Goal: Complete application form: Complete application form

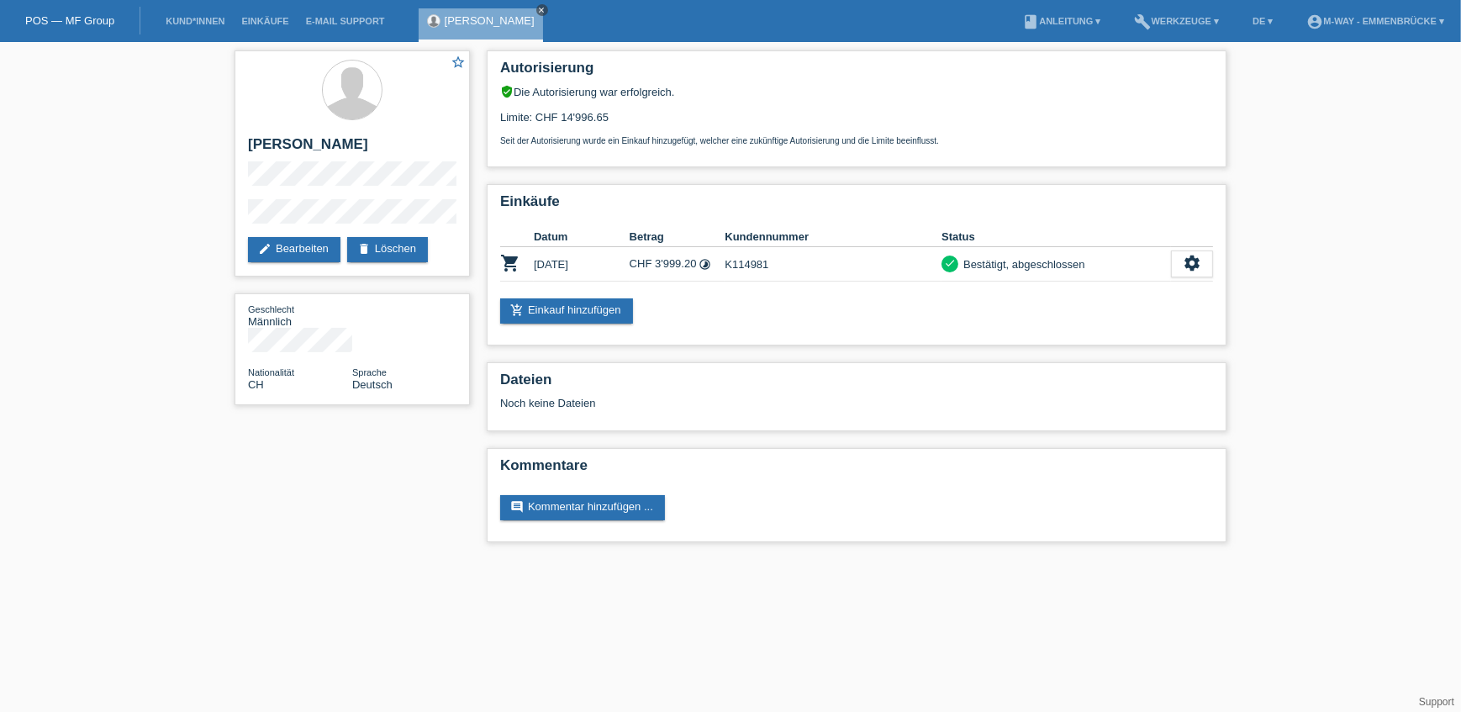
click at [538, 6] on icon "close" at bounding box center [542, 10] width 8 height 8
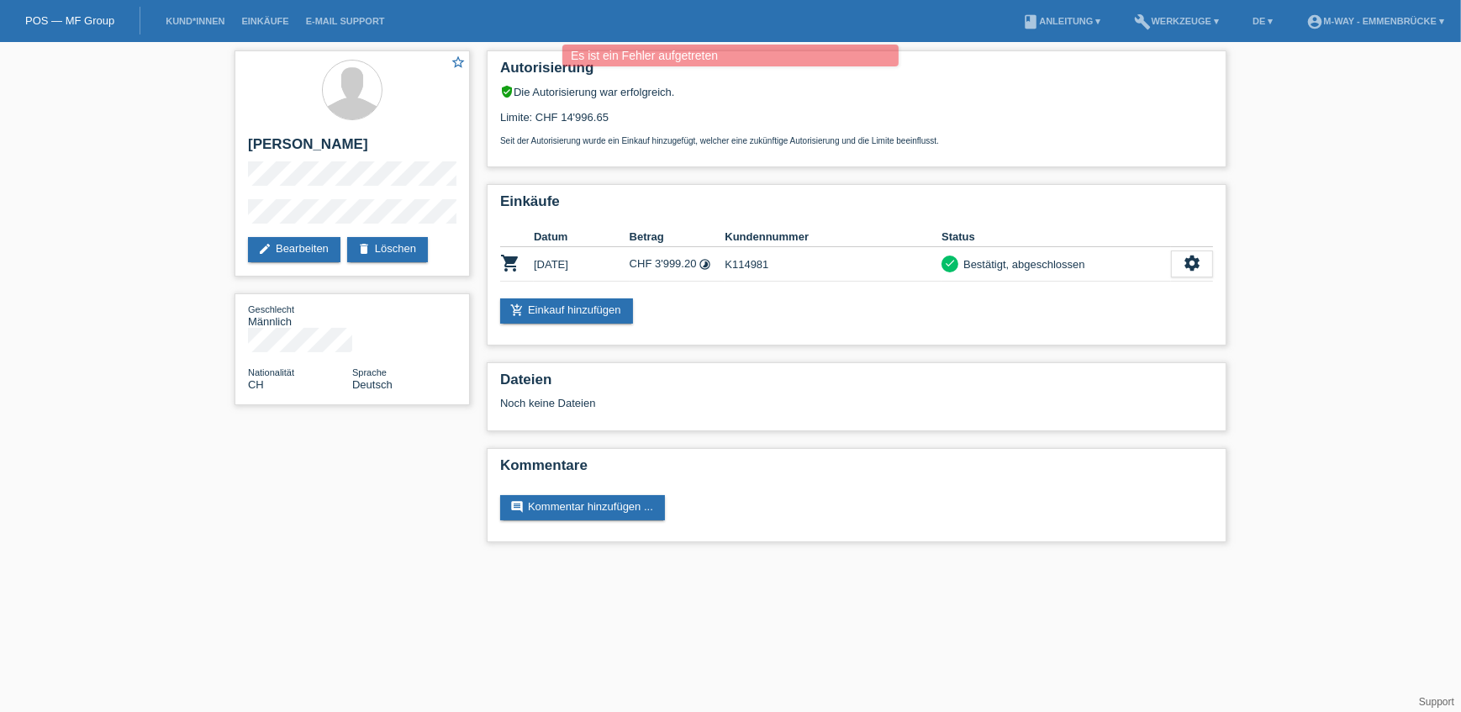
click at [76, 19] on link "POS — MF Group" at bounding box center [69, 20] width 89 height 13
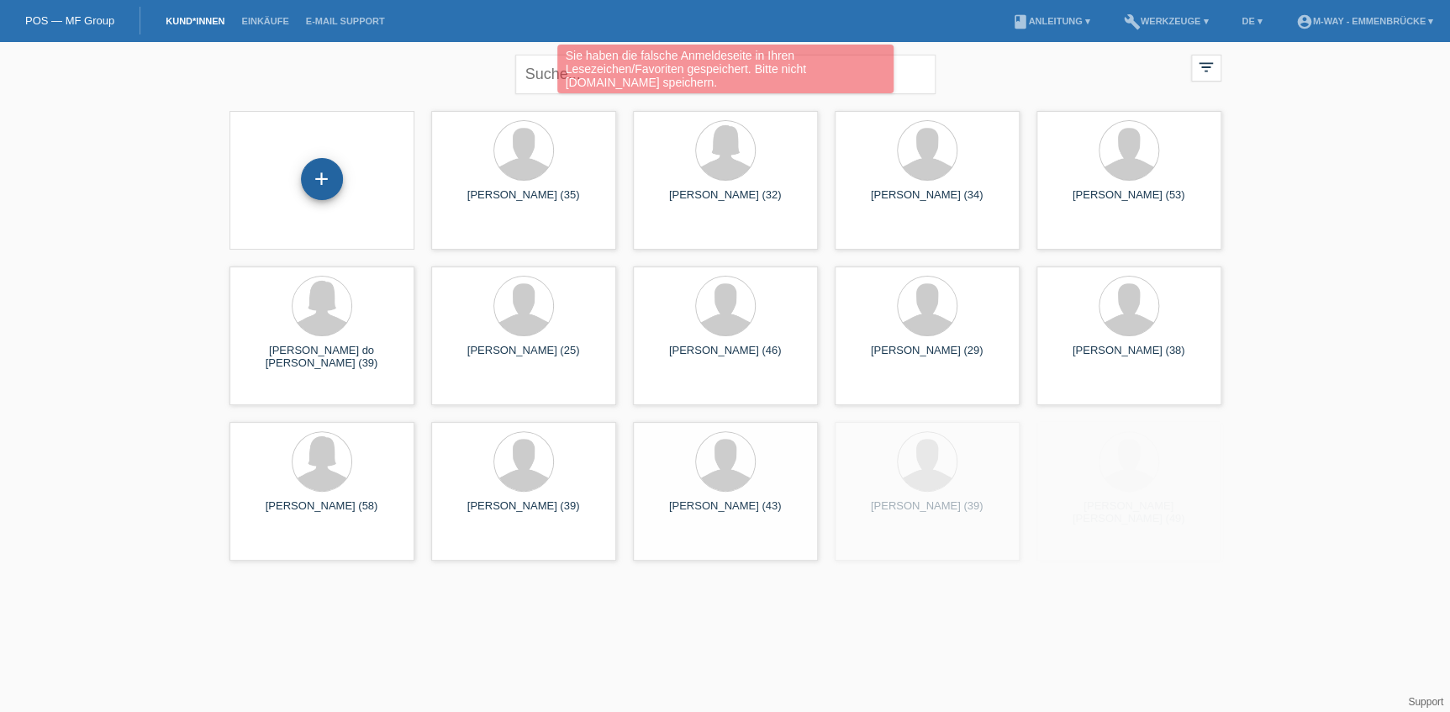
click at [324, 169] on div "+" at bounding box center [322, 179] width 42 height 42
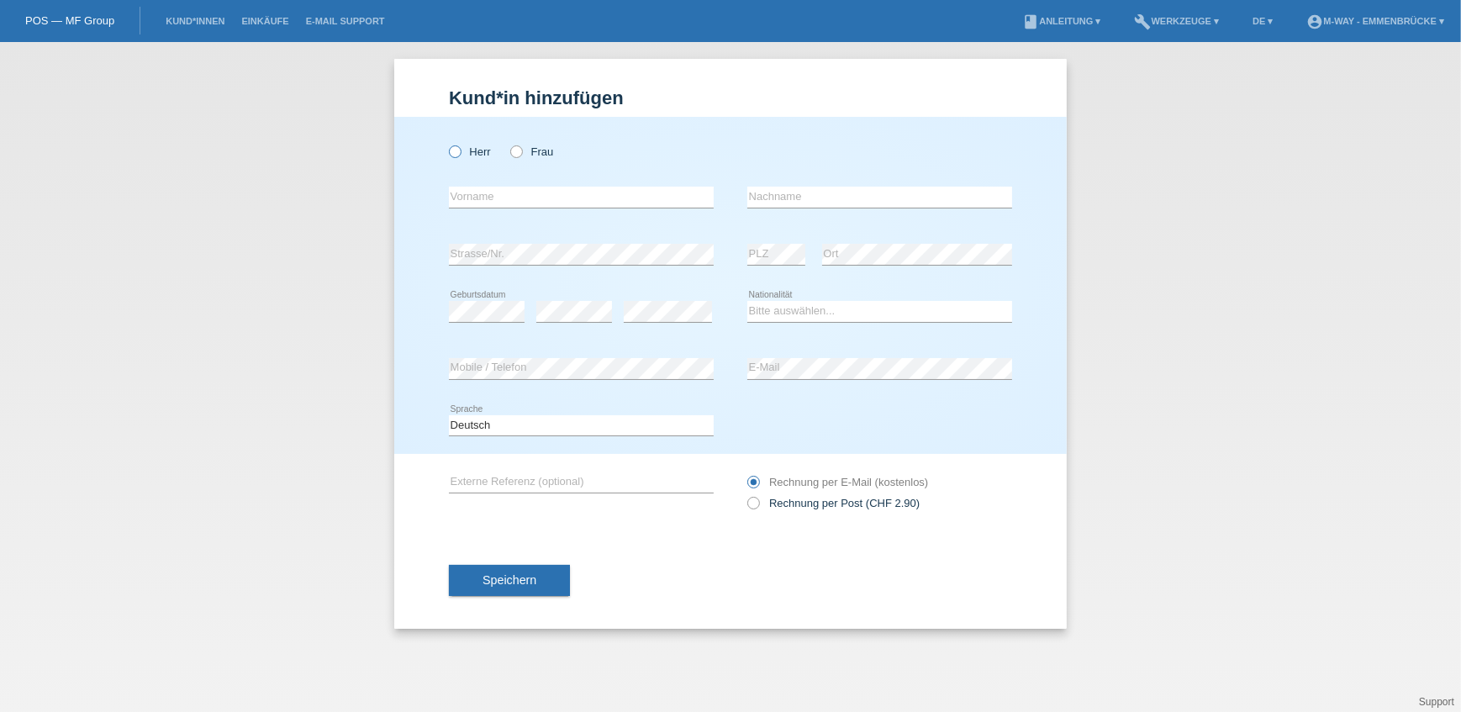
click at [477, 151] on label "Herr" at bounding box center [470, 151] width 42 height 13
click at [460, 151] on input "Herr" at bounding box center [454, 150] width 11 height 11
radio input "true"
click at [508, 201] on input "text" at bounding box center [581, 197] width 265 height 21
type input "Oscar Garcia"
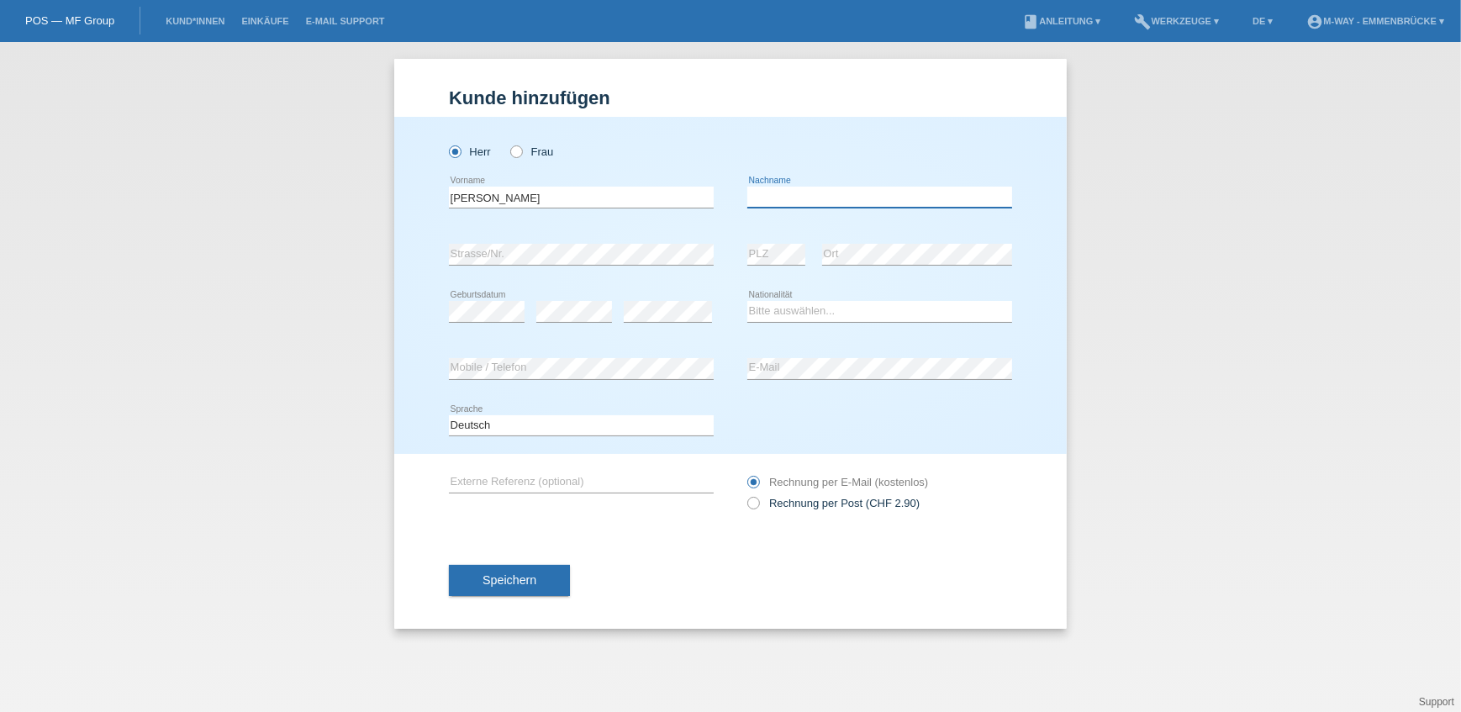
click at [791, 198] on input "text" at bounding box center [879, 197] width 265 height 21
drag, startPoint x: 534, startPoint y: 192, endPoint x: 482, endPoint y: 200, distance: 53.6
click at [482, 200] on input "[PERSON_NAME]" at bounding box center [581, 197] width 265 height 21
click at [787, 194] on input "text" at bounding box center [879, 197] width 265 height 21
paste input "[PERSON_NAME]"
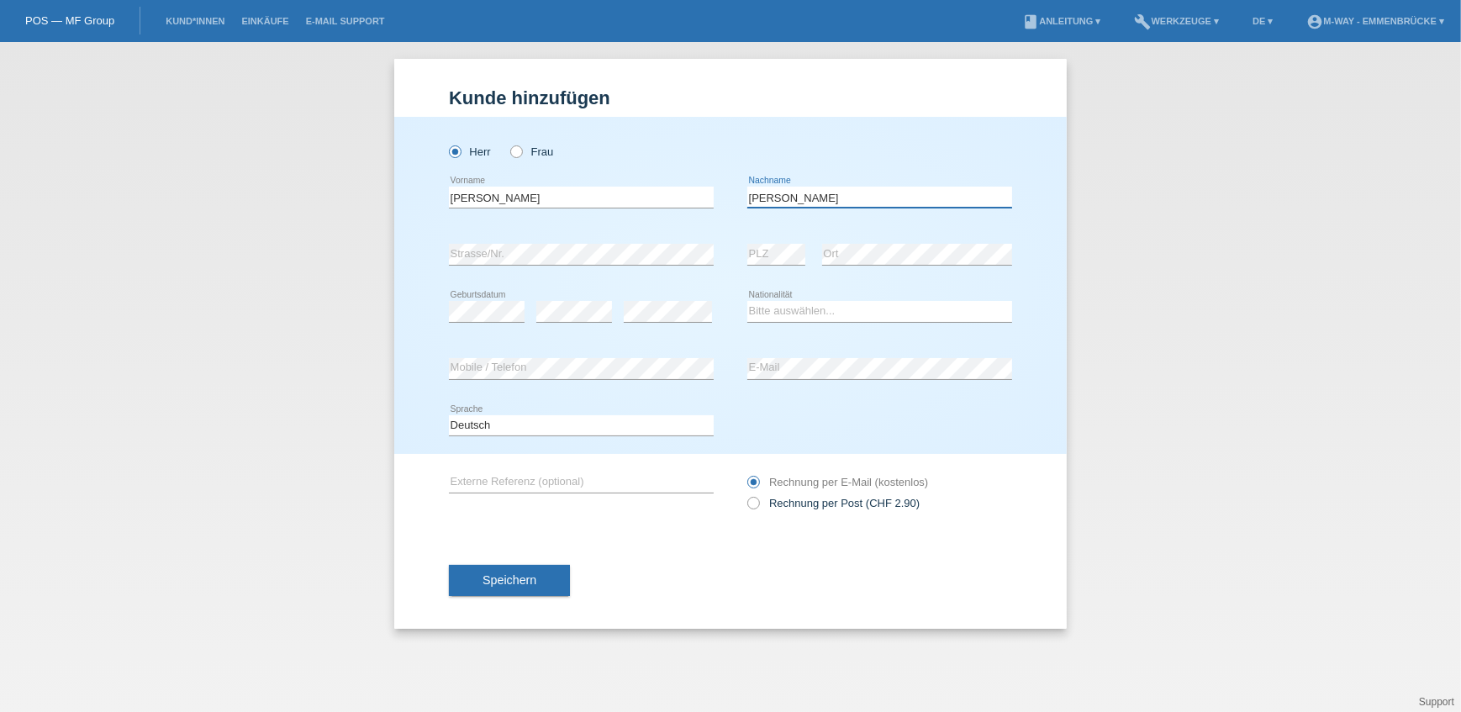
type input "[PERSON_NAME]"
click at [523, 198] on input "[PERSON_NAME]" at bounding box center [581, 197] width 265 height 21
type input "Oscar"
click at [789, 313] on select "Bitte auswählen... Schweiz Deutschland Liechtenstein Österreich ------------ Af…" at bounding box center [879, 311] width 265 height 20
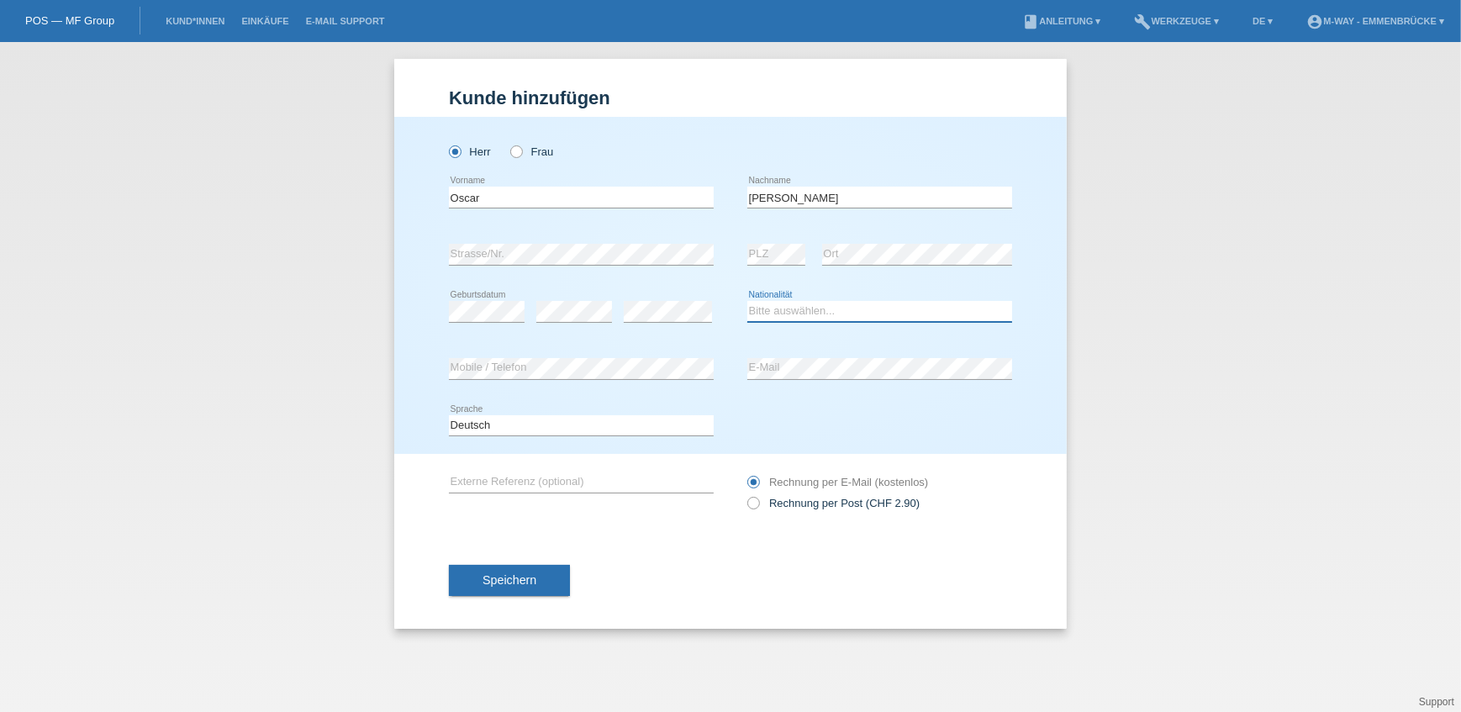
select select "ES"
click at [747, 301] on select "Bitte auswählen... Schweiz Deutschland Liechtenstein Österreich ------------ Af…" at bounding box center [879, 311] width 265 height 20
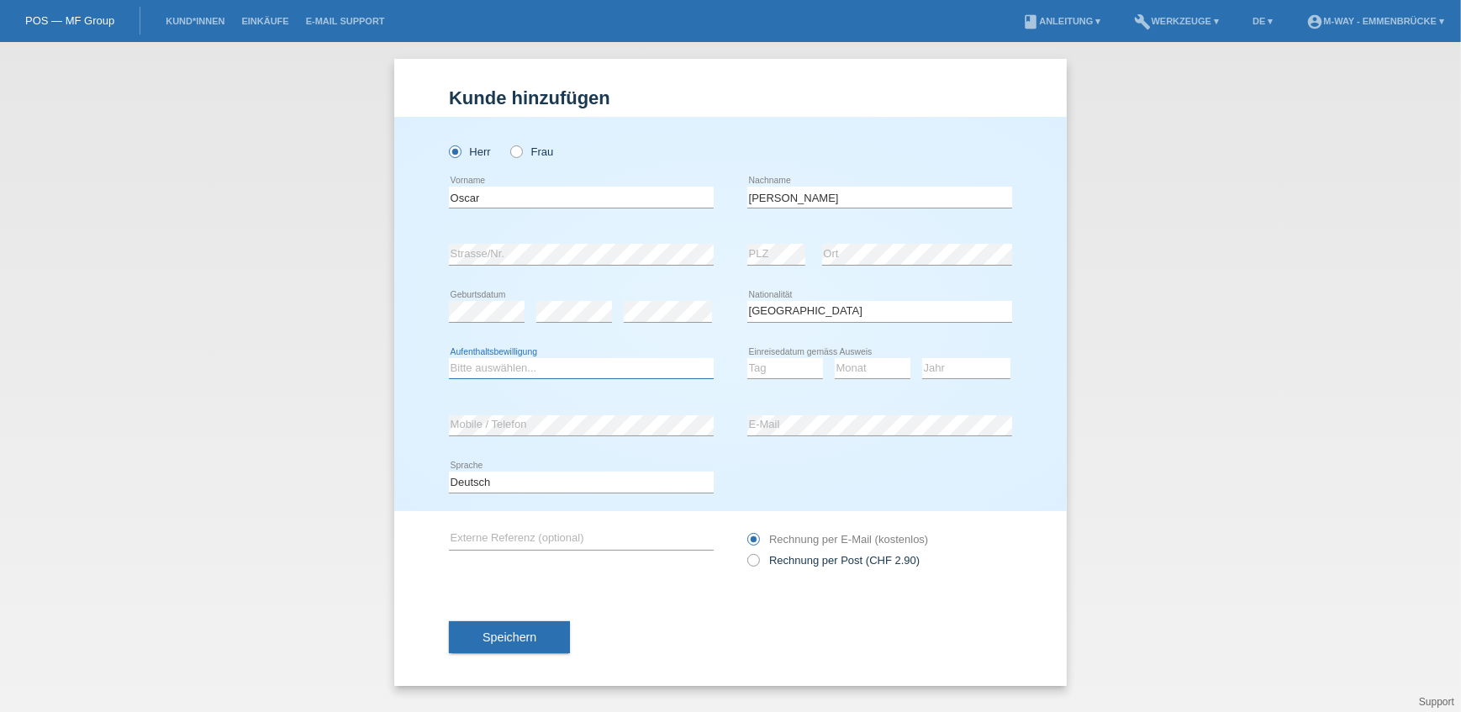
click at [655, 367] on select "Bitte auswählen... C B B - Flüchtlingsstatus Andere" at bounding box center [581, 368] width 265 height 20
select select "C"
click at [449, 358] on select "Bitte auswählen... C B B - Flüchtlingsstatus Andere" at bounding box center [581, 368] width 265 height 20
click at [792, 362] on select "Tag 01 02 03 04 05 06 07 08 09 10 11" at bounding box center [785, 368] width 76 height 20
click at [747, 358] on select "Tag 01 02 03 04 05 06 07 08 09 10 11" at bounding box center [785, 368] width 76 height 20
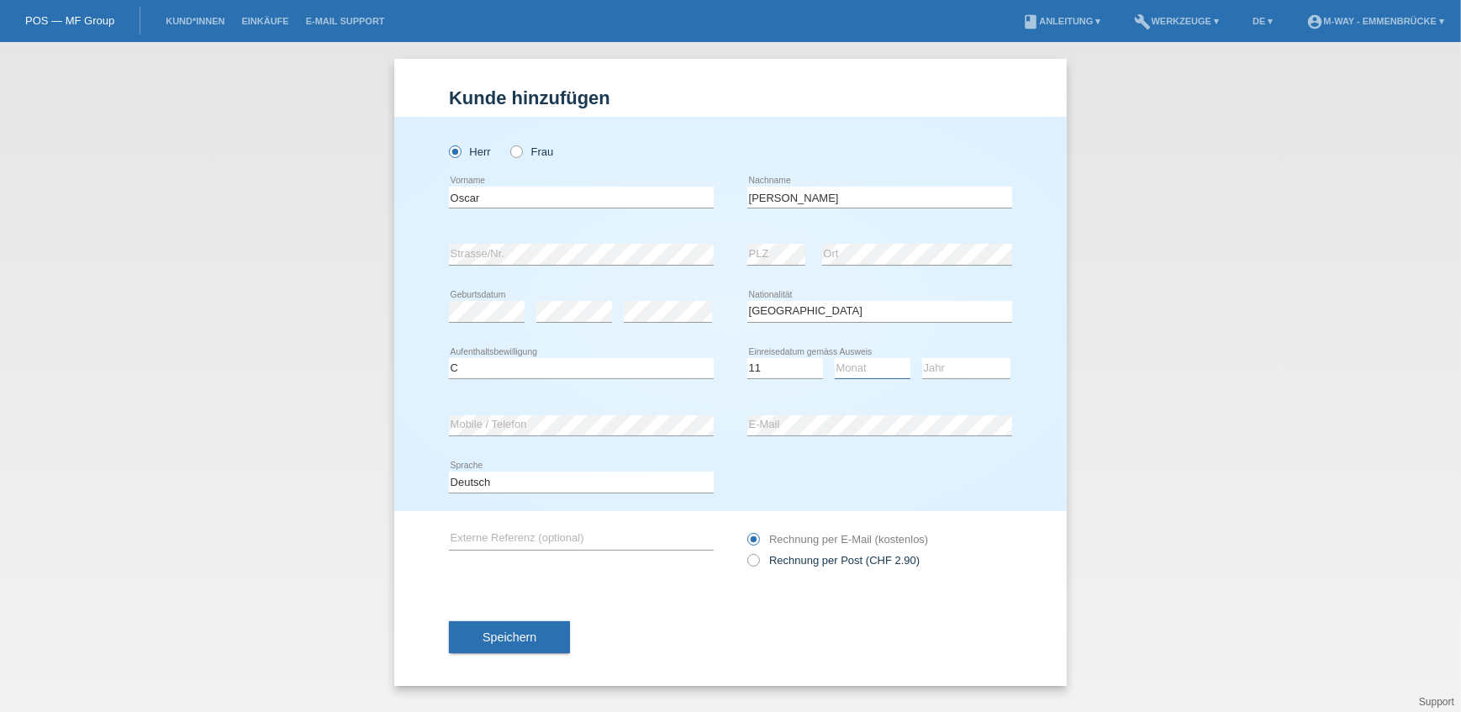
click at [874, 366] on select "Monat 01 02 03 04 05 06 07 08 09 10 11" at bounding box center [872, 368] width 76 height 20
click at [800, 363] on select "Tag 01 02 03 04 05 06 07 08 09 10 11" at bounding box center [785, 368] width 76 height 20
select select "03"
click at [747, 358] on select "Tag 01 02 03 04 05 06 07 08 09 10 11" at bounding box center [785, 368] width 76 height 20
click at [886, 361] on select "Monat 01 02 03 04 05 06 07 08 09 10 11" at bounding box center [872, 368] width 76 height 20
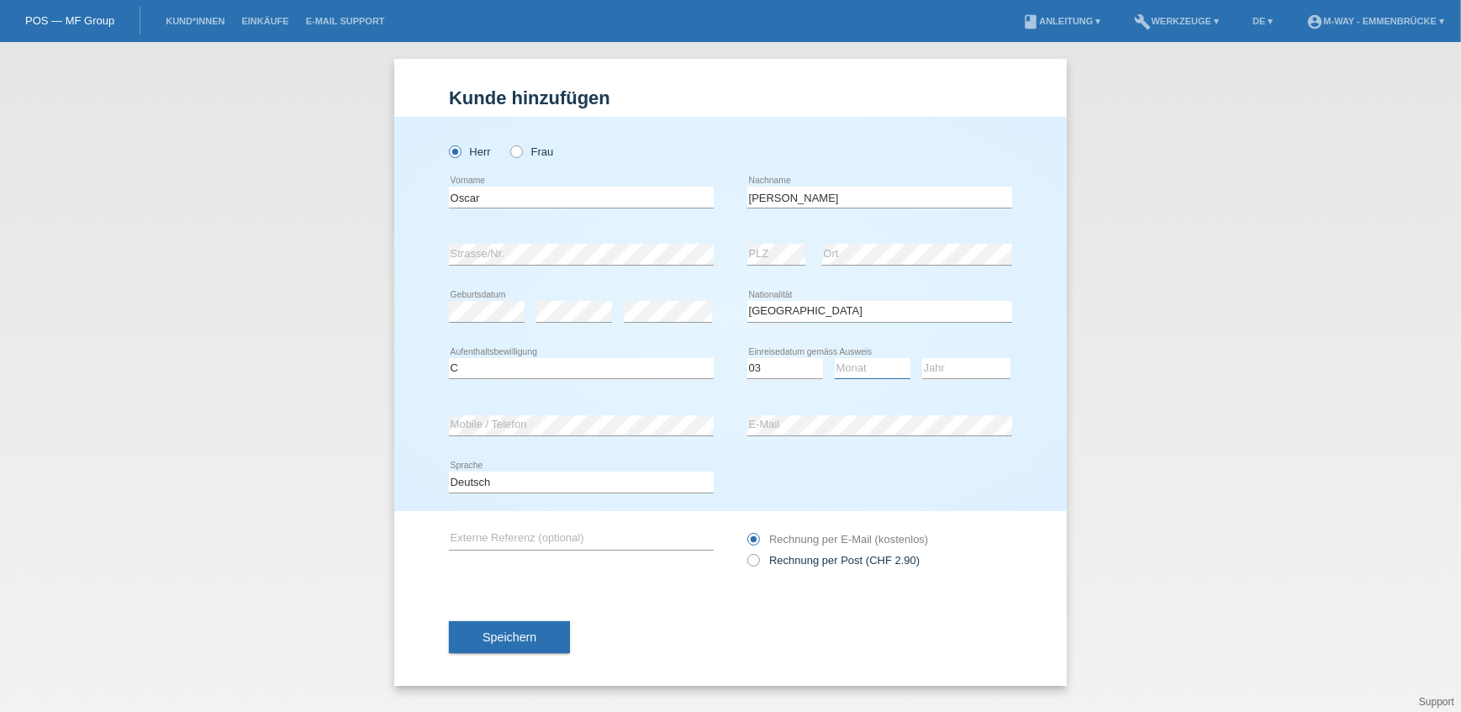
select select "07"
click at [834, 358] on select "Monat 01 02 03 04 05 06 07 08 09 10 11" at bounding box center [872, 368] width 76 height 20
click at [943, 362] on select "Jahr 2025 2024 2023 2022 2021 2020 2019 2018 2017 2016 2015 2014 2013 2012 2011…" at bounding box center [966, 368] width 88 height 20
select select "1981"
click at [922, 358] on select "Jahr 2025 2024 2023 2022 2021 2020 2019 2018 2017 2016 2015 2014 2013 2012 2011…" at bounding box center [966, 368] width 88 height 20
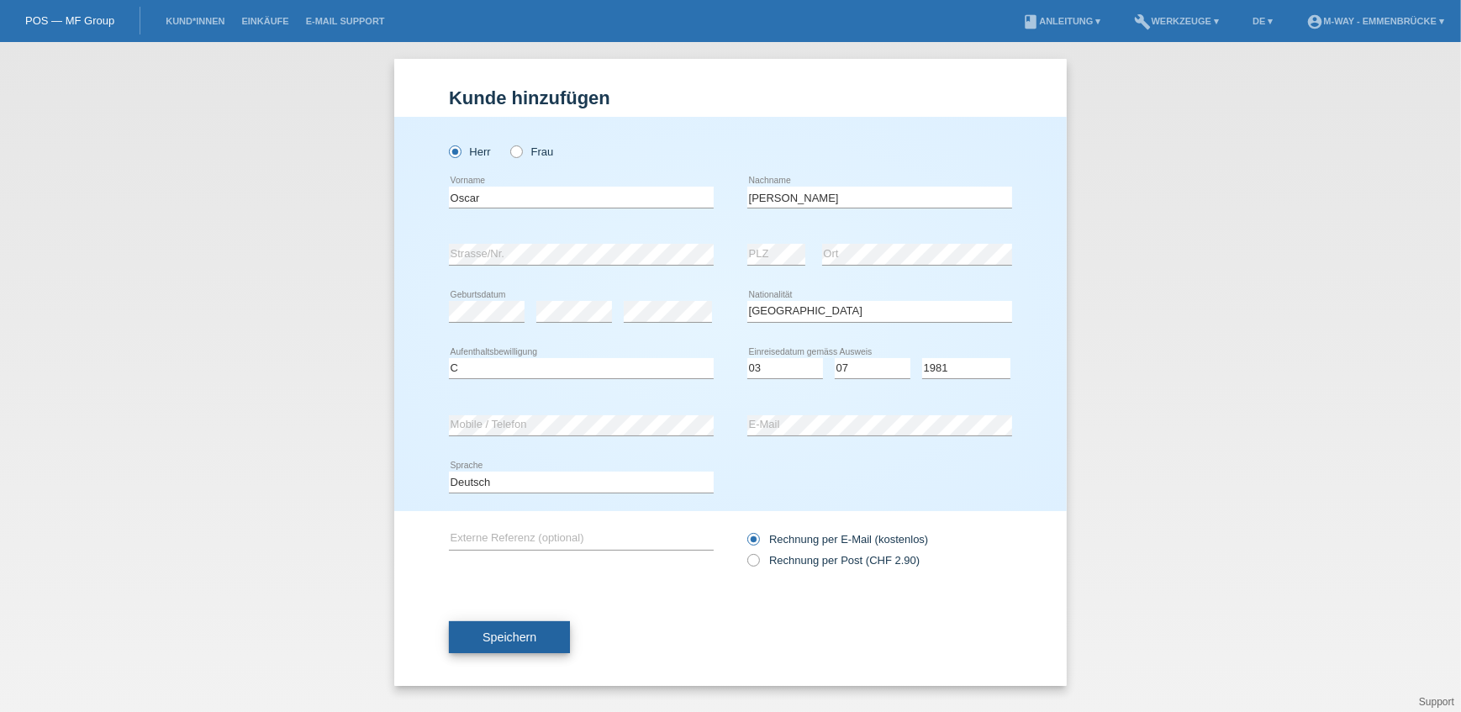
click at [535, 634] on span "Speichern" at bounding box center [509, 636] width 54 height 13
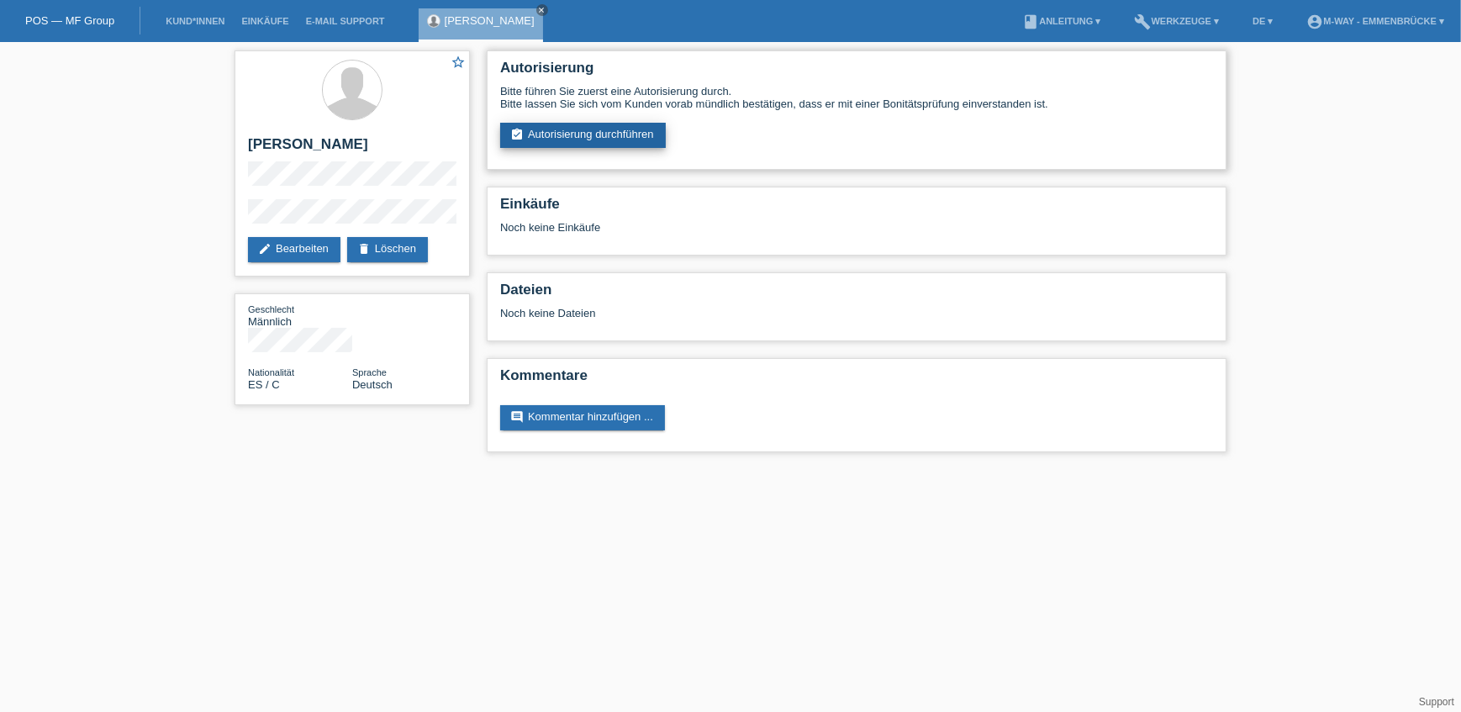
click at [580, 139] on link "assignment_turned_in Autorisierung durchführen" at bounding box center [583, 135] width 166 height 25
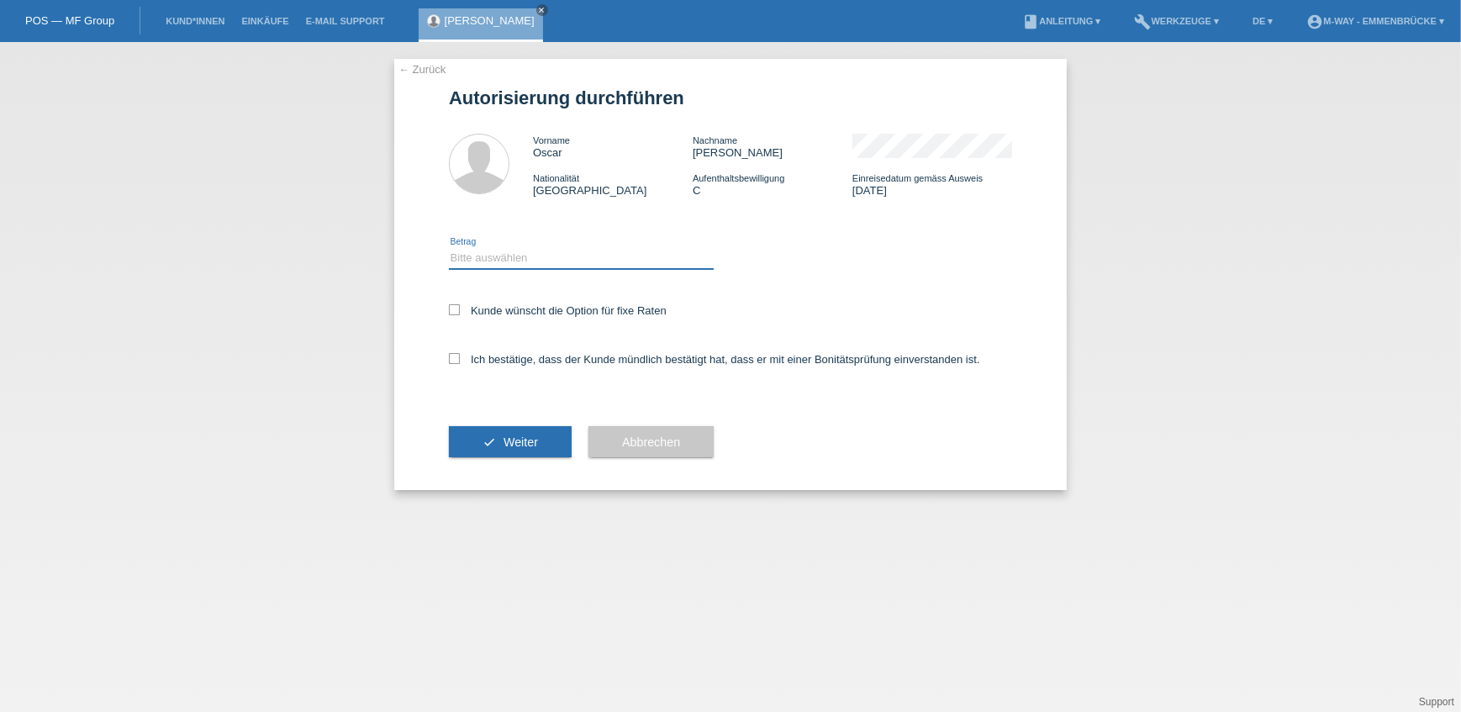
click at [487, 260] on select "Bitte auswählen CHF 1.00 - CHF 499.00 CHF 500.00 - CHF 1'999.00 CHF 2'000.00 - …" at bounding box center [581, 258] width 265 height 20
select select "3"
click at [449, 248] on select "Bitte auswählen CHF 1.00 - CHF 499.00 CHF 500.00 - CHF 1'999.00 CHF 2'000.00 - …" at bounding box center [581, 258] width 265 height 20
click at [496, 306] on label "Kunde wünscht die Option für fixe Raten" at bounding box center [558, 310] width 218 height 13
click at [460, 306] on input "Kunde wünscht die Option für fixe Raten" at bounding box center [454, 309] width 11 height 11
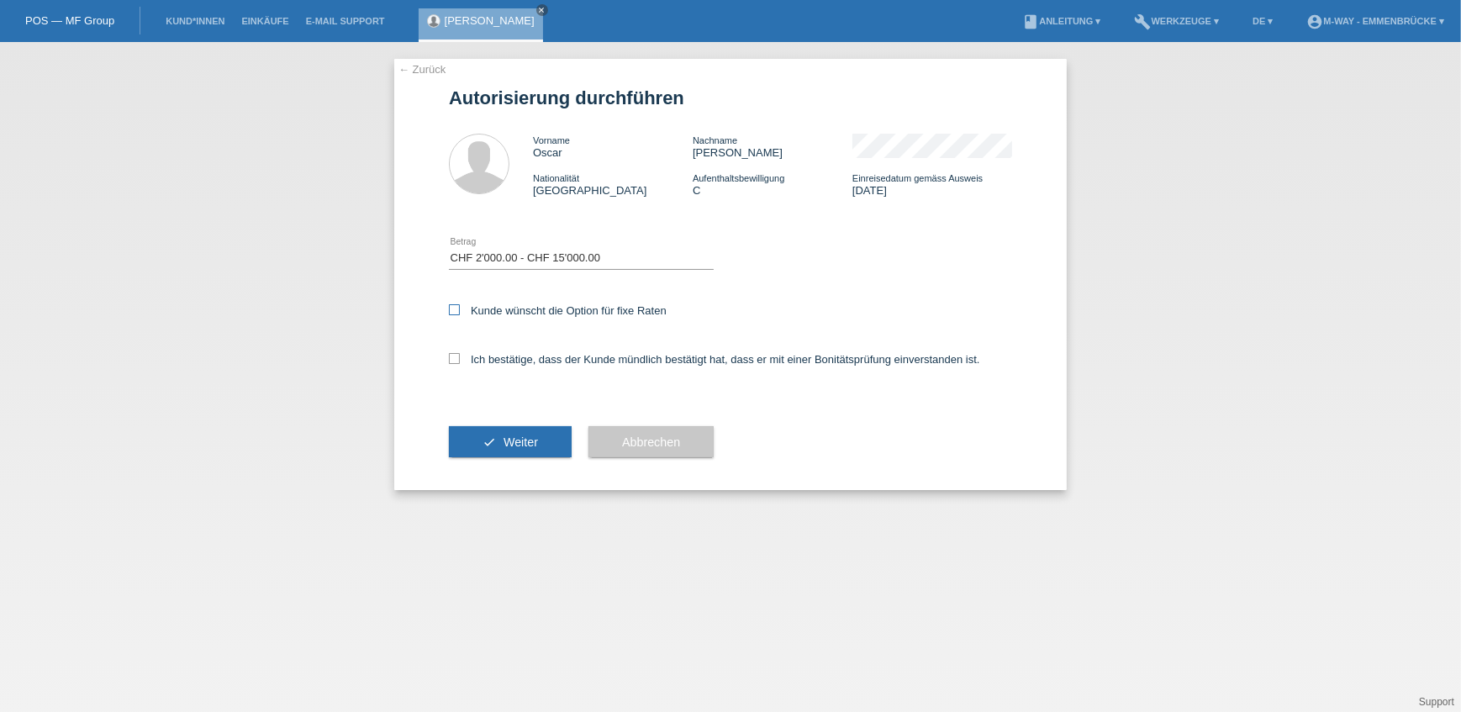
checkbox input "true"
click at [481, 363] on label "Ich bestätige, dass der Kunde mündlich bestätigt hat, dass er mit einer Bonität…" at bounding box center [714, 359] width 531 height 13
click at [460, 363] on input "Ich bestätige, dass der Kunde mündlich bestätigt hat, dass er mit einer Bonität…" at bounding box center [454, 358] width 11 height 11
checkbox input "true"
click at [482, 444] on icon "check" at bounding box center [488, 441] width 13 height 13
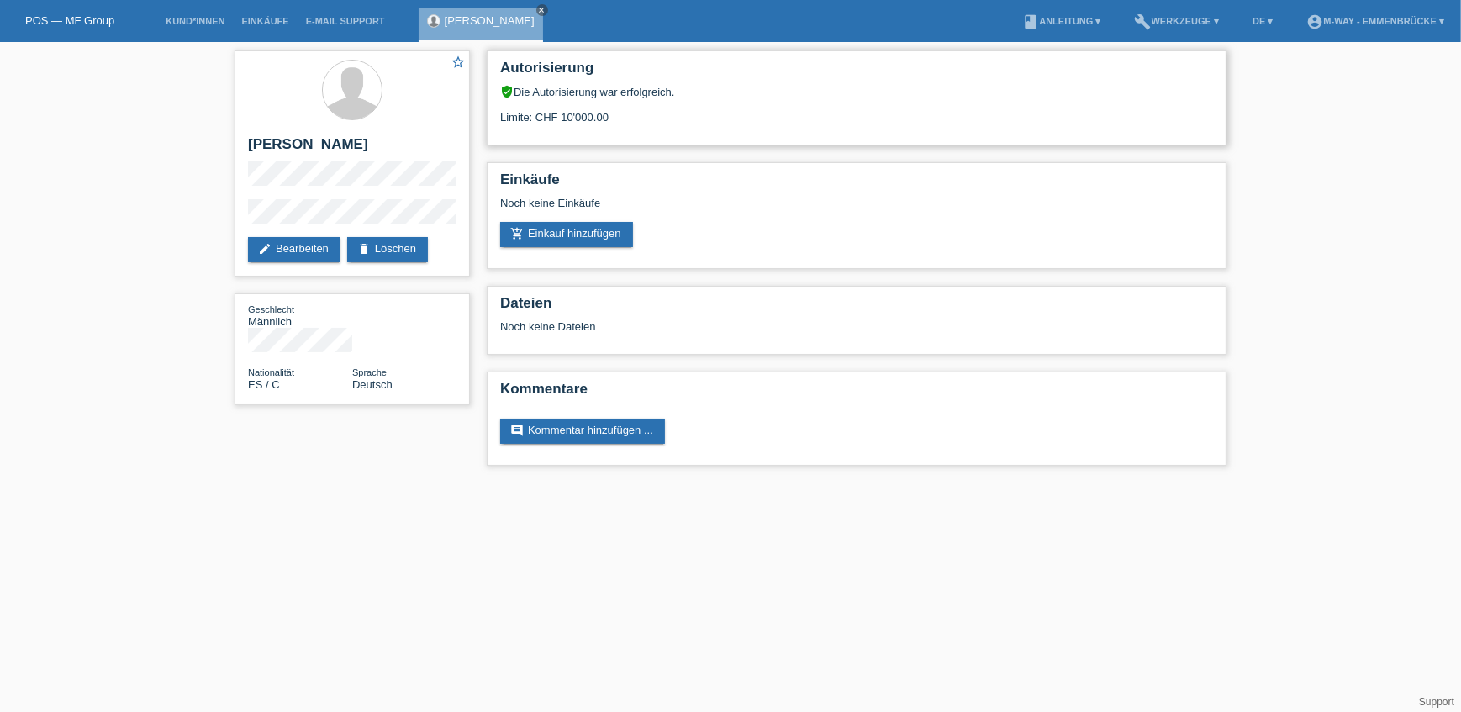
drag, startPoint x: 561, startPoint y: 118, endPoint x: 582, endPoint y: 118, distance: 21.0
click at [582, 118] on div "Limite: CHF 10'000.00" at bounding box center [856, 110] width 713 height 25
click at [584, 118] on div "Limite: CHF 10'000.00" at bounding box center [856, 110] width 713 height 25
click at [1171, 28] on li "build Werkzeuge ▾" at bounding box center [1177, 21] width 102 height 43
click at [1190, 24] on link "build Werkzeuge ▾" at bounding box center [1177, 21] width 102 height 10
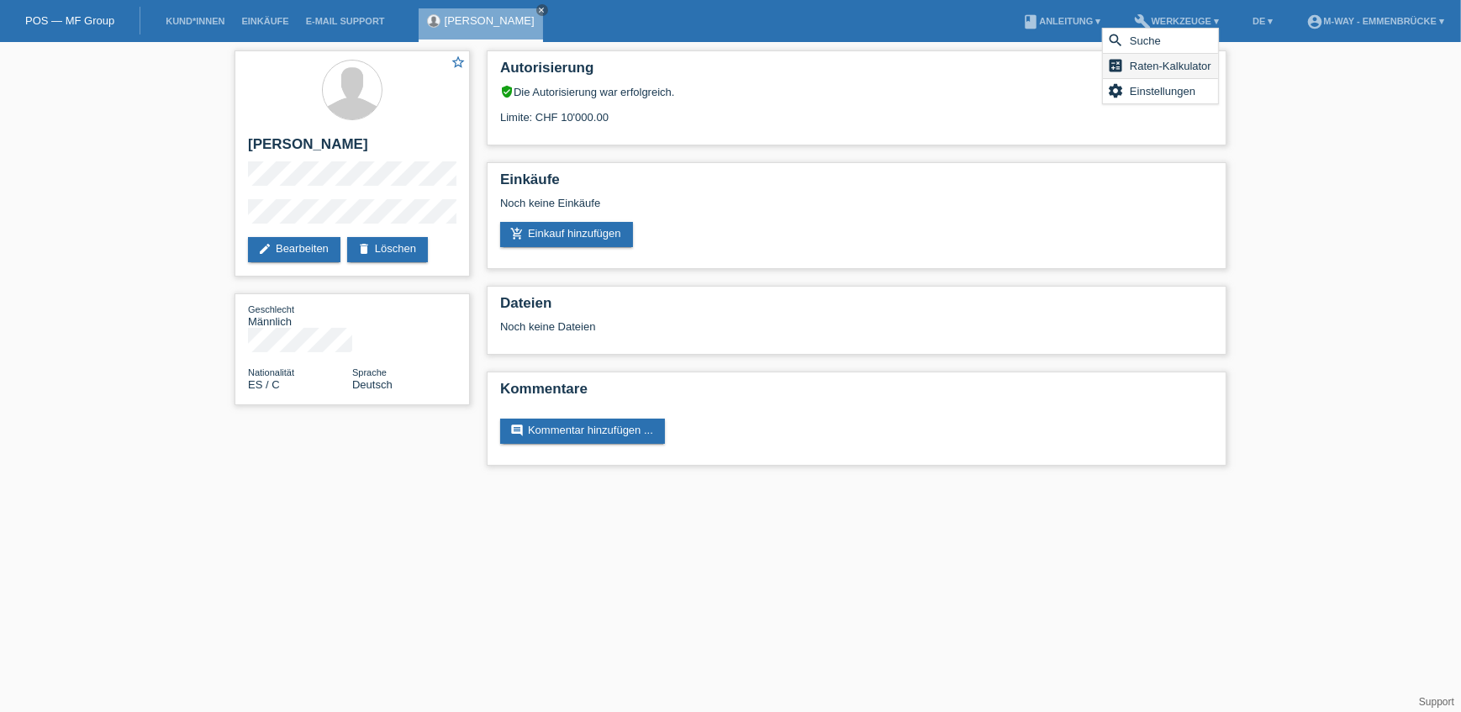
click at [1183, 59] on span "Raten-Kalkulator" at bounding box center [1170, 65] width 87 height 20
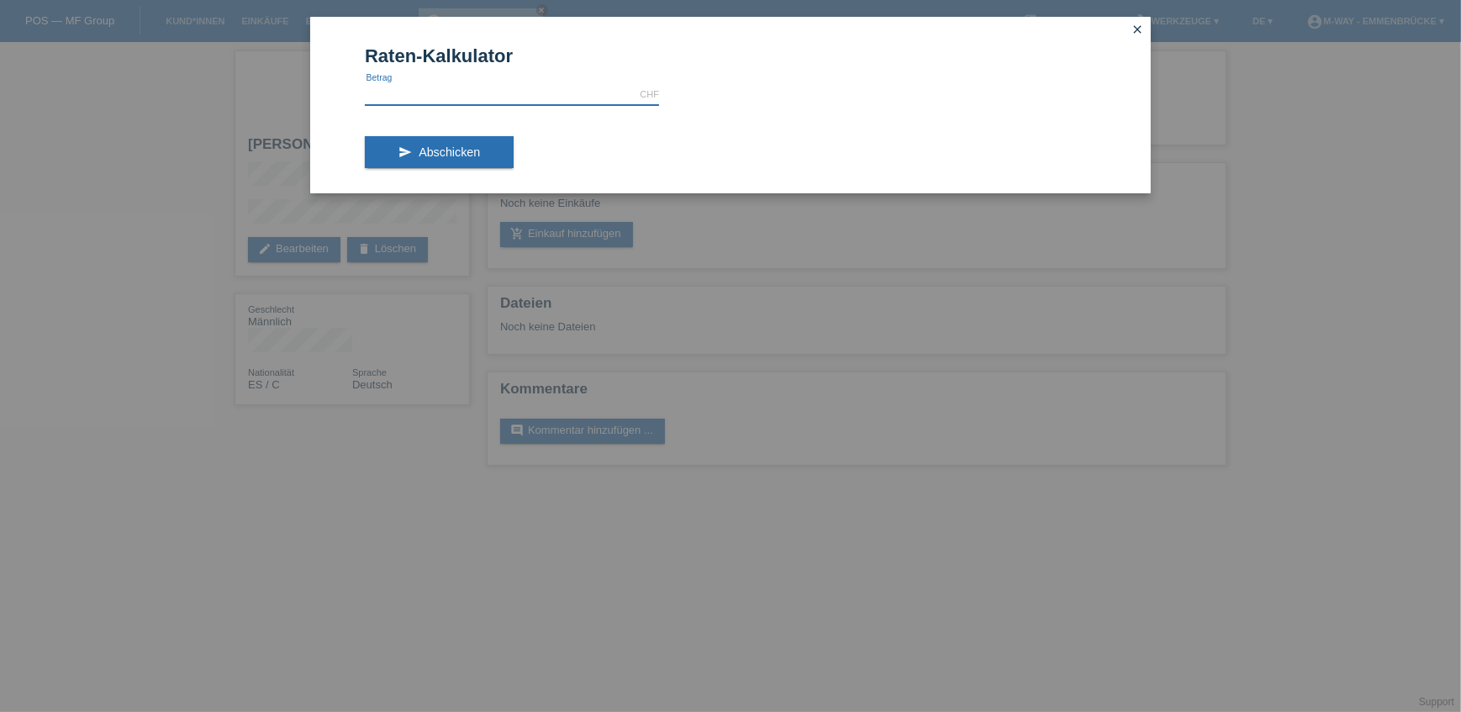
click at [487, 97] on input "text" at bounding box center [512, 94] width 294 height 21
type input "3470.00"
click at [487, 145] on button "send Abschicken" at bounding box center [439, 152] width 149 height 32
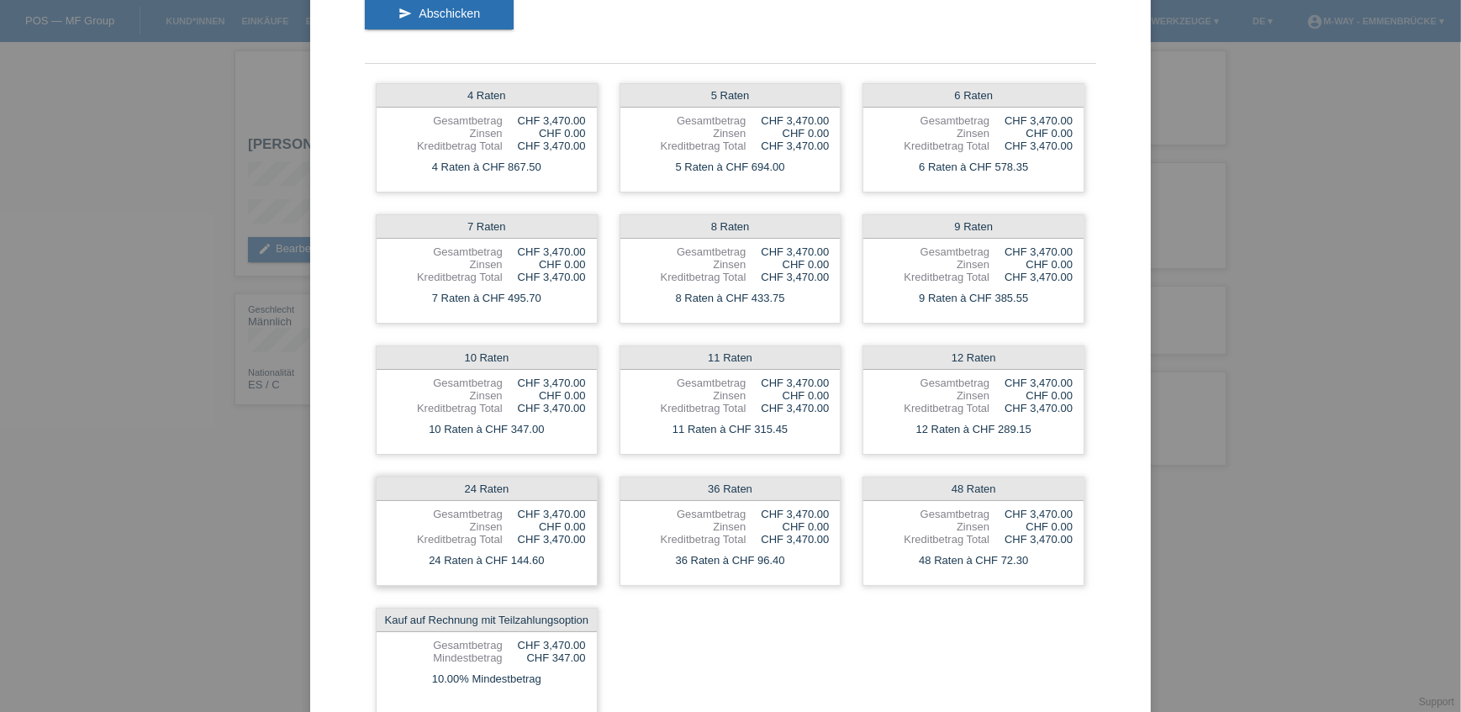
scroll to position [111, 0]
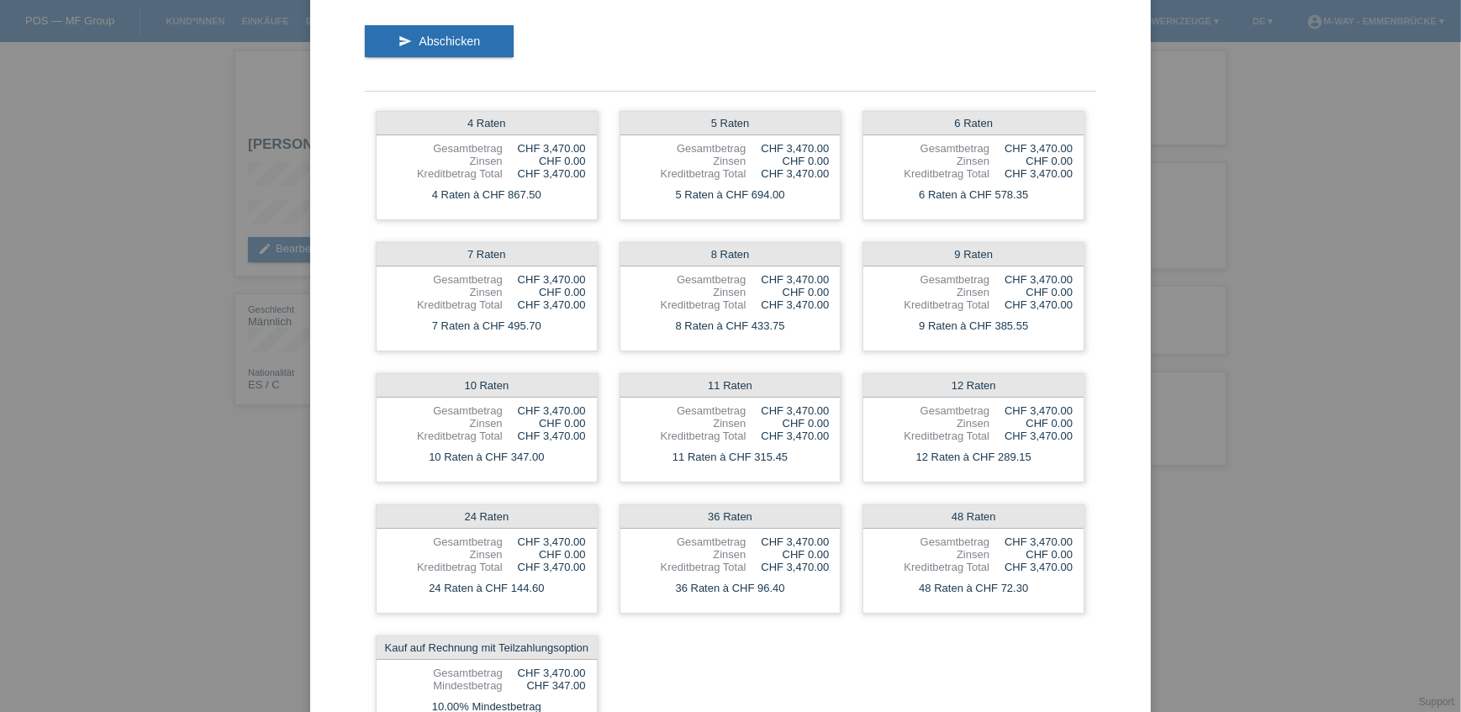
click at [1303, 318] on div "Raten-Kalkulator 3470.00 CHF error [GEOGRAPHIC_DATA] send Abschicken 4 Raten Ge…" at bounding box center [730, 356] width 1461 height 712
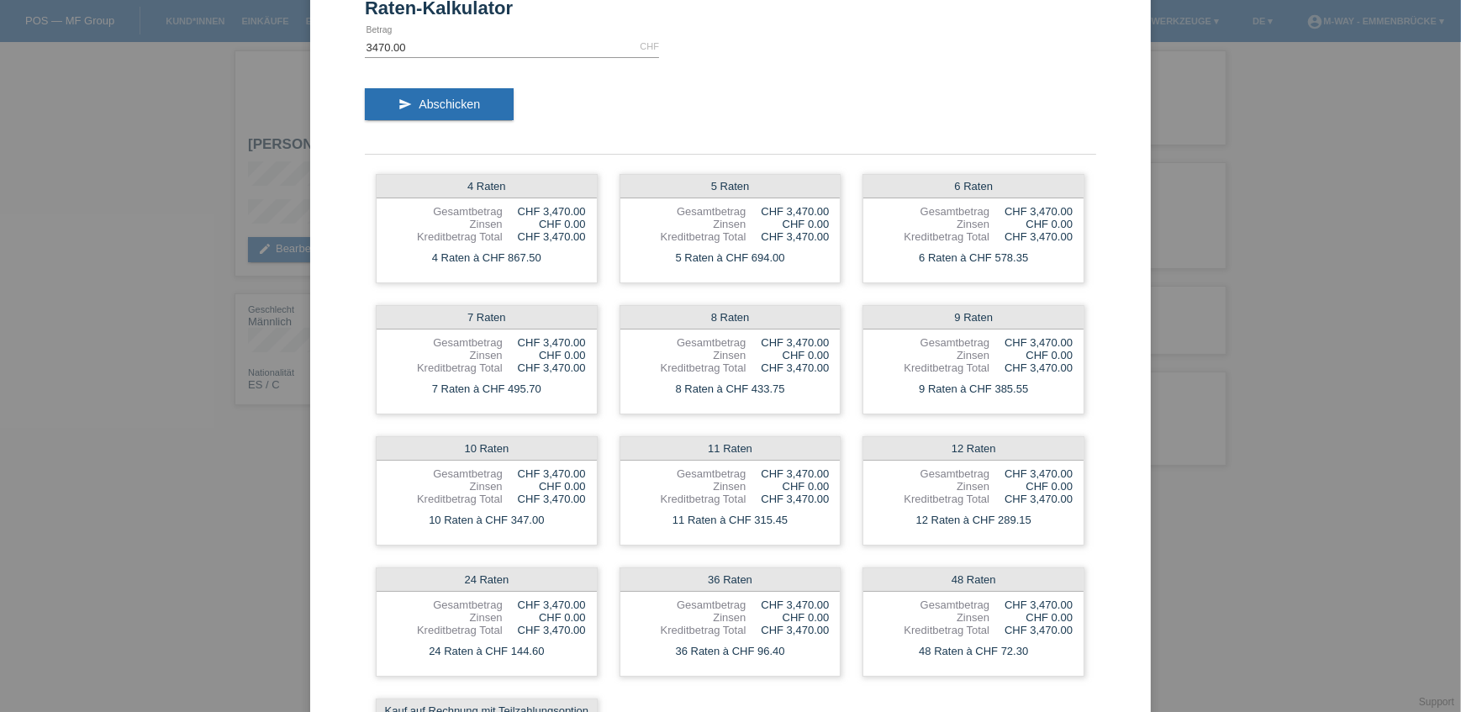
scroll to position [0, 0]
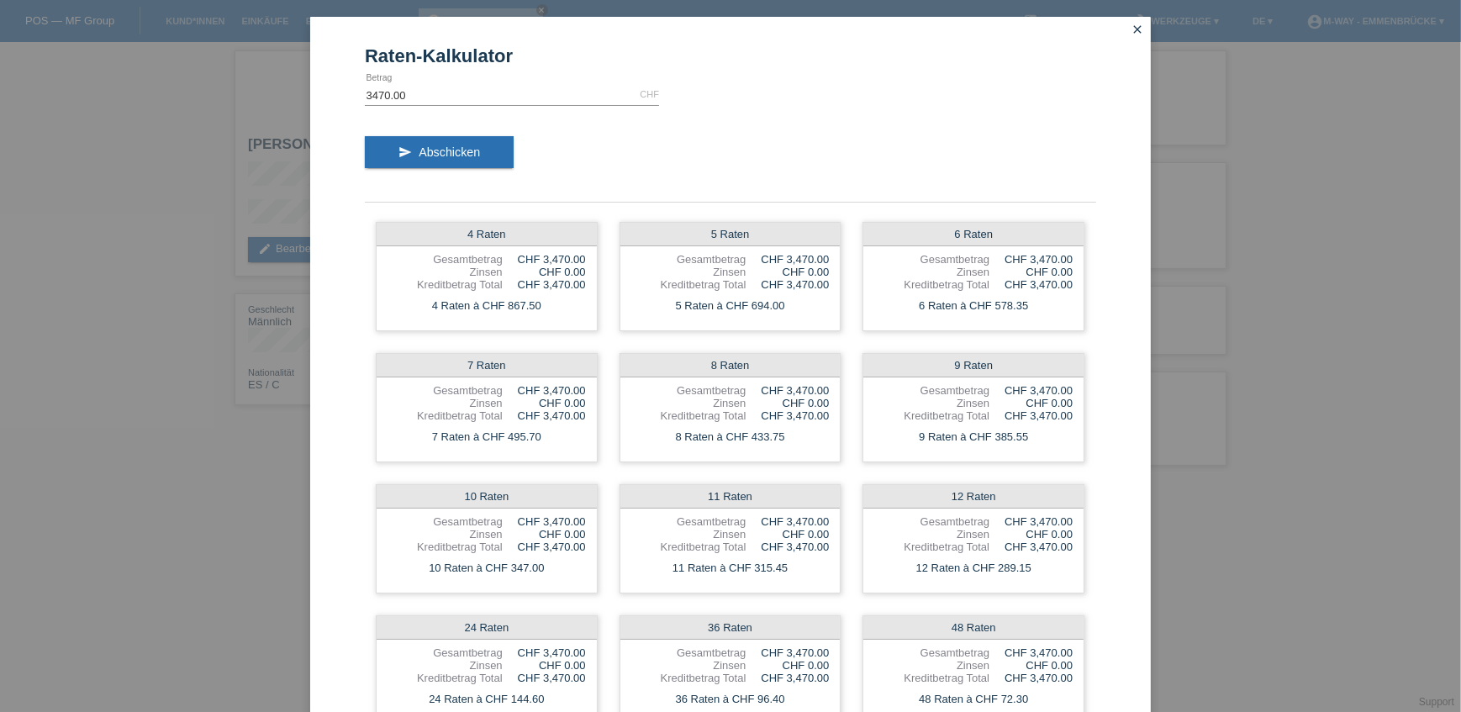
click at [1268, 245] on div "Raten-Kalkulator 3470.00 CHF error [GEOGRAPHIC_DATA] send Abschicken 4 Raten Ge…" at bounding box center [730, 356] width 1461 height 712
click at [1130, 31] on icon "close" at bounding box center [1136, 29] width 13 height 13
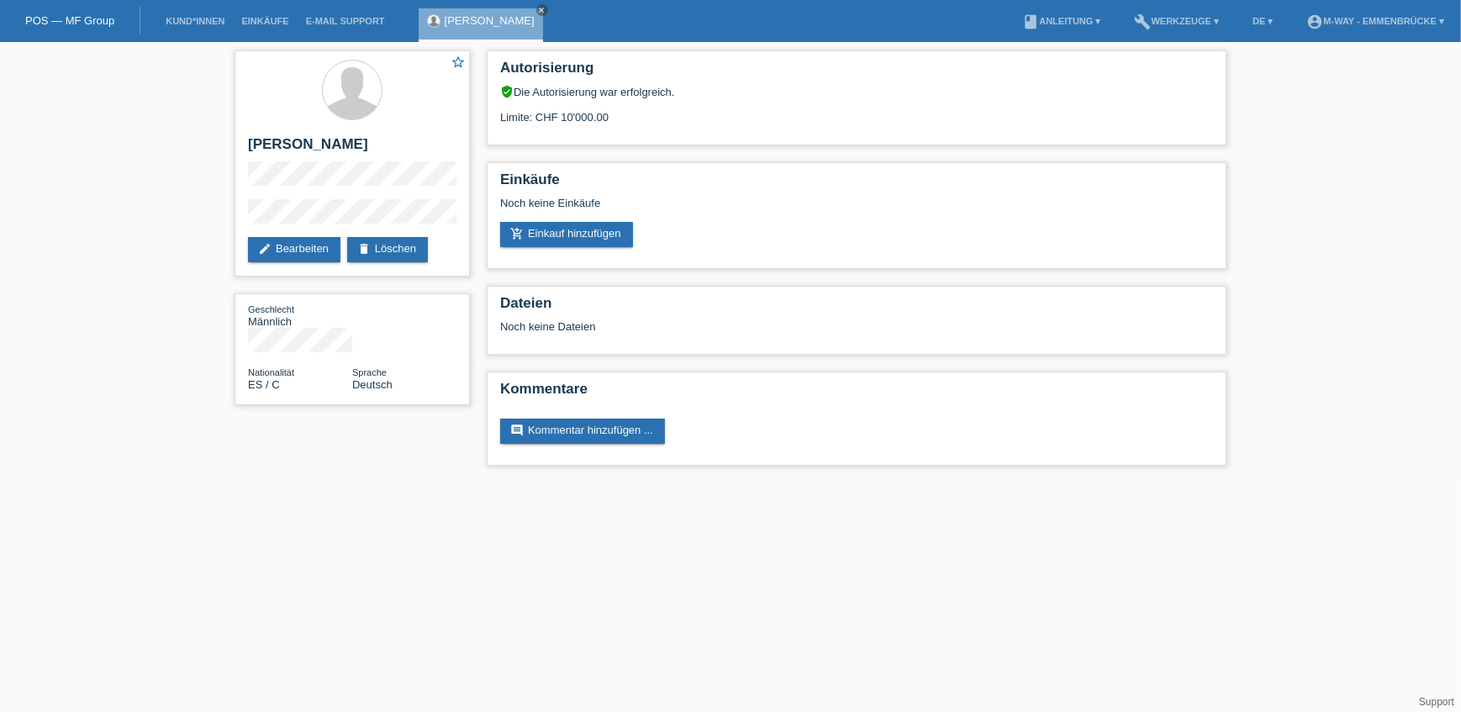
click at [389, 482] on html "POS — MF Group Kund*innen Einkäufe E-Mail Support [PERSON_NAME] close menu" at bounding box center [730, 241] width 1461 height 482
